Goal: Task Accomplishment & Management: Use online tool/utility

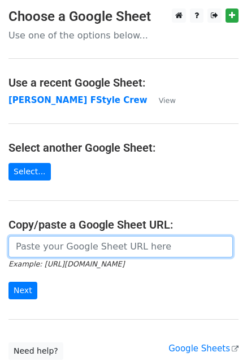
click at [57, 238] on input "url" at bounding box center [120, 246] width 224 height 21
paste input "https://docs.google.com/document/d/1aRbk-VnFXHUKlgNhJgzKrcPLCaJhTN1-HODVnV5eH68…"
type input "https://docs.google.com/document/d/1aRbk-VnFXHUKlgNhJgzKrcPLCaJhTN1-HODVnV5eH68…"
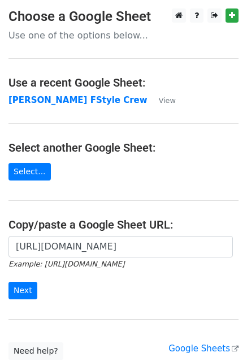
scroll to position [0, 0]
click at [122, 307] on div "https://docs.google.com/document/d/1aRbk-VnFXHUKlgNhJgzKrcPLCaJhTN1-HODVnV5eH68…" at bounding box center [123, 273] width 247 height 75
click at [33, 163] on link "Select..." at bounding box center [29, 172] width 42 height 18
click at [74, 140] on main "Choose a Google Sheet Use one of the options below... Use a recent Google Sheet…" at bounding box center [123, 183] width 247 height 351
click at [179, 63] on main "Choose a Google Sheet Use one of the options below... Use a recent Google Sheet…" at bounding box center [123, 183] width 247 height 351
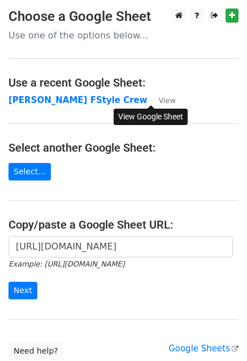
click at [159, 97] on small "View" at bounding box center [167, 100] width 17 height 8
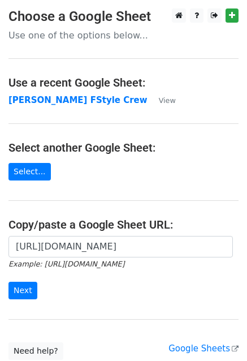
click at [80, 293] on form "https://docs.google.com/document/d/1aRbk-VnFXHUKlgNhJgzKrcPLCaJhTN1-HODVnV5eH68…" at bounding box center [123, 267] width 230 height 63
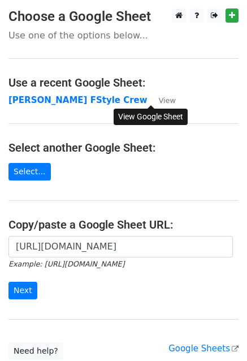
click at [159, 103] on small "View" at bounding box center [167, 100] width 17 height 8
click at [68, 83] on h4 "Use a recent Google Sheet:" at bounding box center [123, 83] width 230 height 14
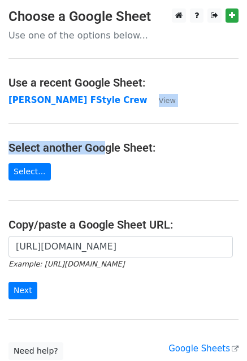
drag, startPoint x: 107, startPoint y: 101, endPoint x: 103, endPoint y: 126, distance: 24.7
click at [103, 126] on main "Choose a Google Sheet Use one of the options below... Use a recent Google Sheet…" at bounding box center [123, 183] width 247 height 351
click at [100, 127] on main "Choose a Google Sheet Use one of the options below... Use a recent Google Sheet…" at bounding box center [123, 183] width 247 height 351
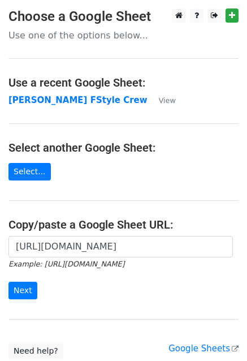
click at [80, 27] on main "Choose a Google Sheet Use one of the options below... Use a recent Google Sheet…" at bounding box center [123, 183] width 247 height 351
click at [141, 10] on h3 "Choose a Google Sheet" at bounding box center [123, 16] width 230 height 16
click at [81, 42] on main "Choose a Google Sheet Use one of the options below... Use a recent Google Sheet…" at bounding box center [123, 183] width 247 height 351
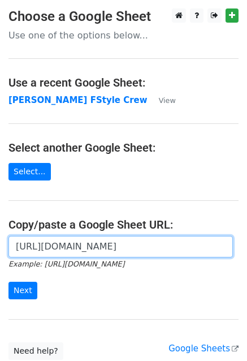
click at [165, 244] on input "https://docs.google.com/document/d/1aRbk-VnFXHUKlgNhJgzKrcPLCaJhTN1-HODVnV5eH68…" at bounding box center [120, 246] width 224 height 21
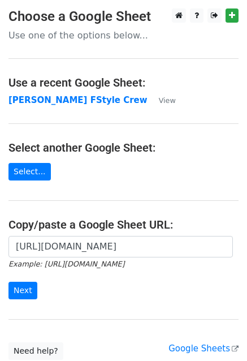
click at [140, 192] on main "Choose a Google Sheet Use one of the options below... Use a recent Google Sheet…" at bounding box center [123, 183] width 247 height 351
click at [31, 287] on input "Next" at bounding box center [22, 291] width 29 height 18
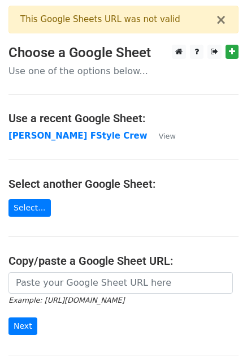
click at [140, 211] on main "× This Google Sheets URL was not valid Choose a Google Sheet Use one of the opt…" at bounding box center [123, 201] width 247 height 390
click at [121, 206] on main "× This Google Sheets URL was not valid Choose a Google Sheet Use one of the opt…" at bounding box center [123, 201] width 247 height 390
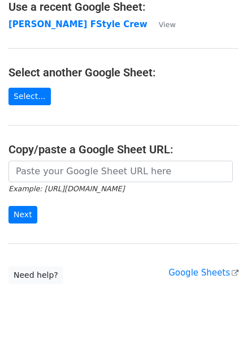
scroll to position [123, 0]
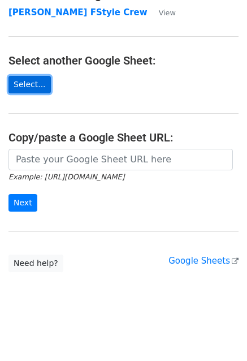
click at [34, 79] on link "Select..." at bounding box center [29, 85] width 42 height 18
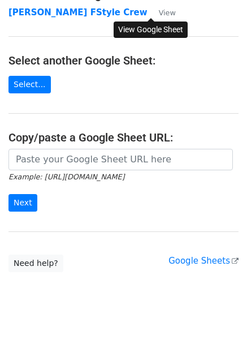
click at [159, 10] on small "View" at bounding box center [167, 12] width 17 height 8
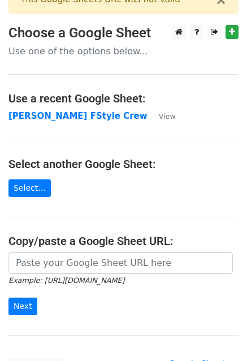
scroll to position [40, 0]
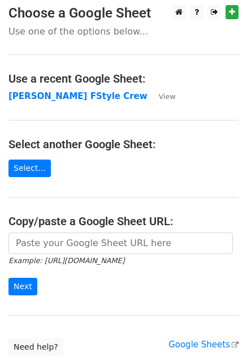
click at [47, 26] on p "Use one of the options below..." at bounding box center [123, 31] width 230 height 12
click at [54, 41] on main "× This Google Sheets URL was not valid Choose a Google Sheet Use one of the opt…" at bounding box center [123, 161] width 247 height 390
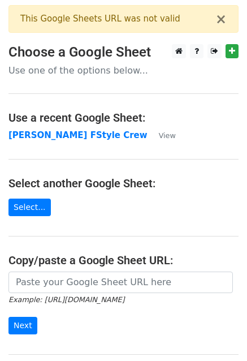
scroll to position [0, 0]
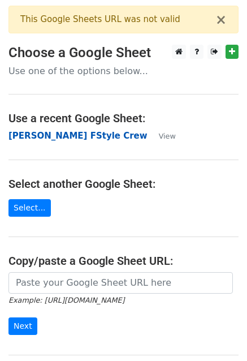
click at [50, 131] on strong "Nhân sự FStyle Crew" at bounding box center [77, 136] width 139 height 10
click at [51, 131] on strong "Nhân sự FStyle Crew" at bounding box center [77, 136] width 139 height 10
click at [51, 114] on h4 "Use a recent Google Sheet:" at bounding box center [123, 118] width 230 height 14
click at [80, 115] on h4 "Use a recent Google Sheet:" at bounding box center [123, 118] width 230 height 14
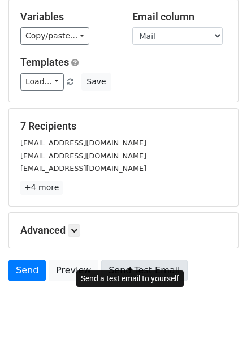
scroll to position [122, 0]
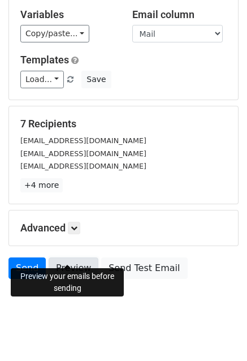
click at [71, 257] on link "Preview" at bounding box center [74, 267] width 50 height 21
click at [63, 258] on link "Preview" at bounding box center [74, 267] width 50 height 21
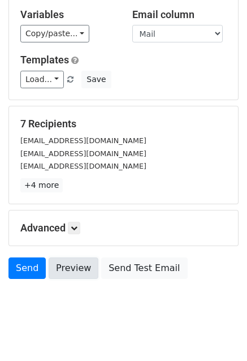
click at [61, 258] on link "Preview" at bounding box center [74, 267] width 50 height 21
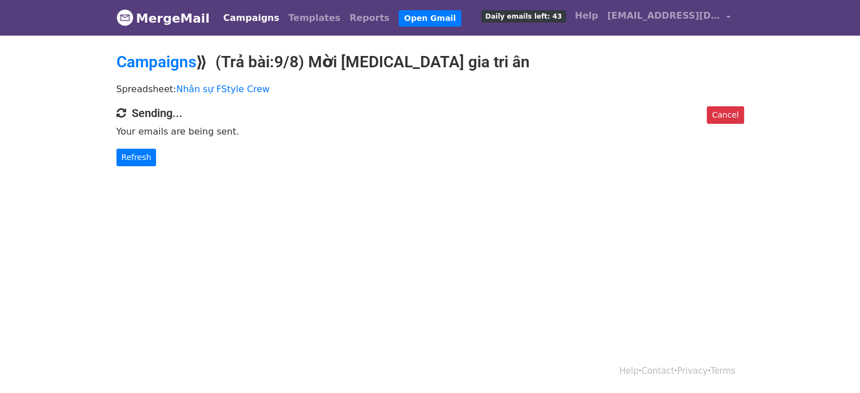
click at [394, 137] on div "Cancel Sending... Your emails are being sent. Refresh" at bounding box center [430, 136] width 645 height 60
